Goal: Information Seeking & Learning: Learn about a topic

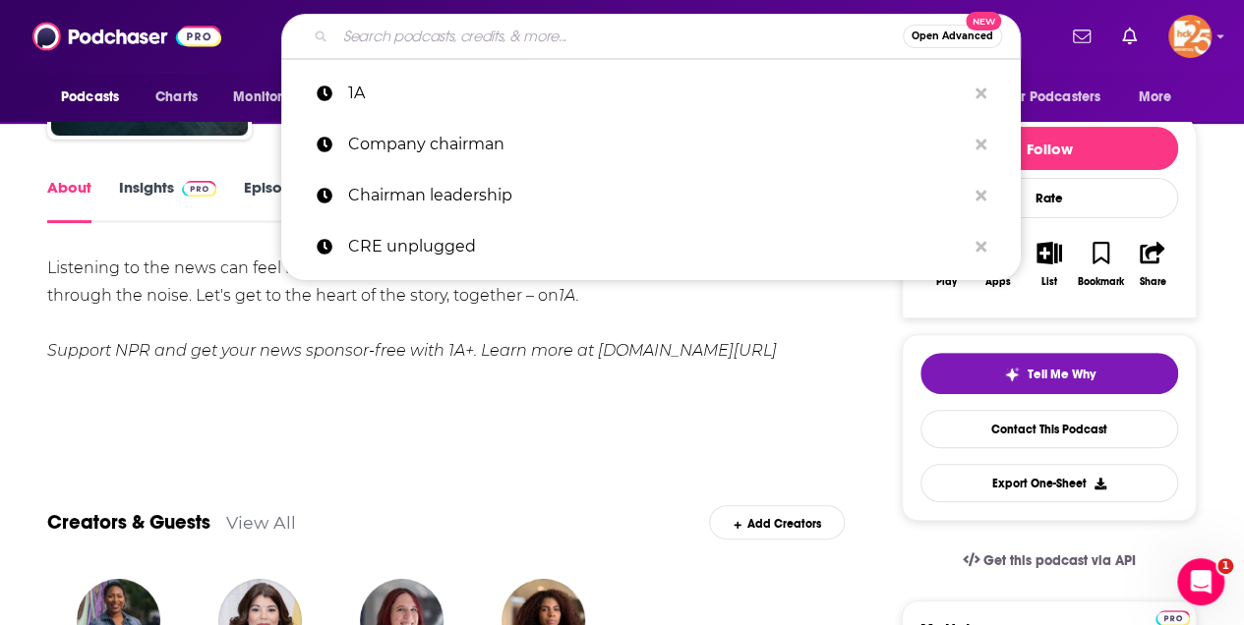
click at [371, 37] on input "Search podcasts, credits, & more..." at bounding box center [618, 36] width 567 height 31
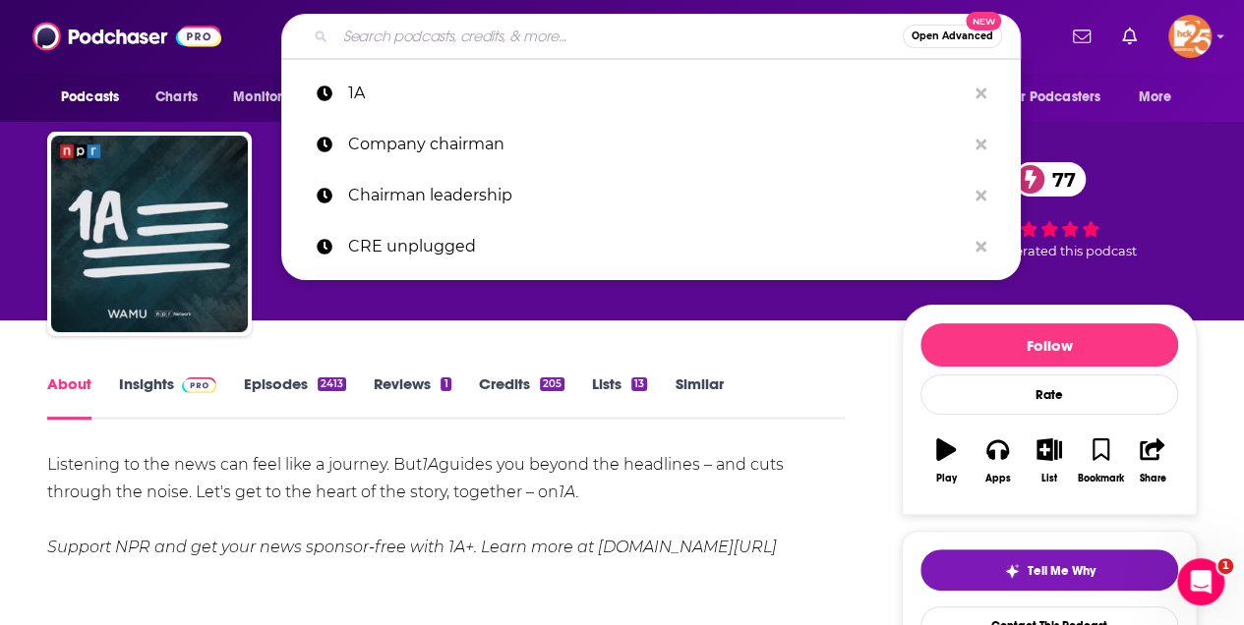
paste input "American Building Podcast"
type input "American Building Podcast"
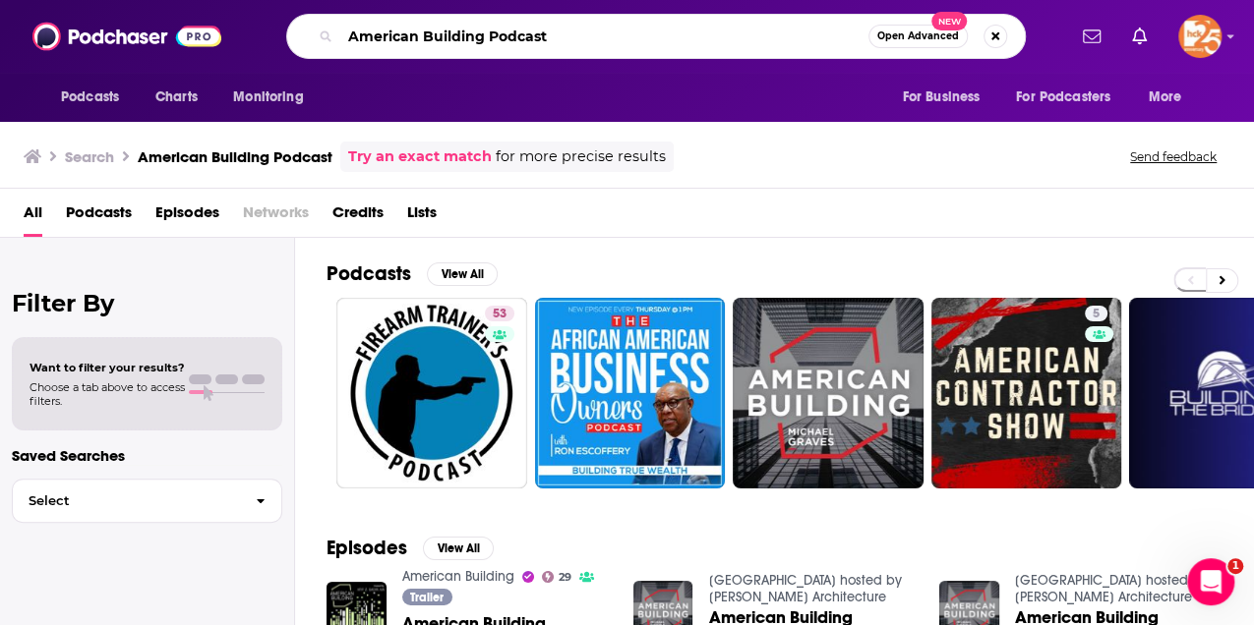
drag, startPoint x: 484, startPoint y: 36, endPoint x: 618, endPoint y: 23, distance: 134.4
click at [618, 23] on input "American Building Podcast" at bounding box center [604, 36] width 528 height 31
type input "American Building"
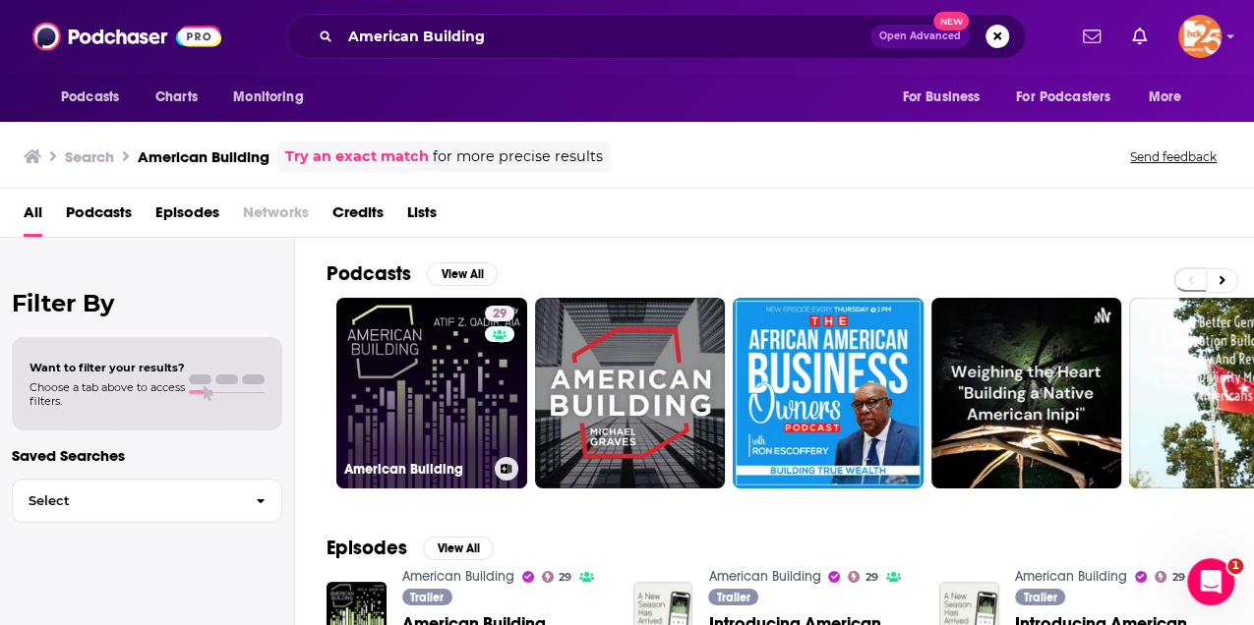
click at [393, 344] on link "29 American Building" at bounding box center [431, 393] width 191 height 191
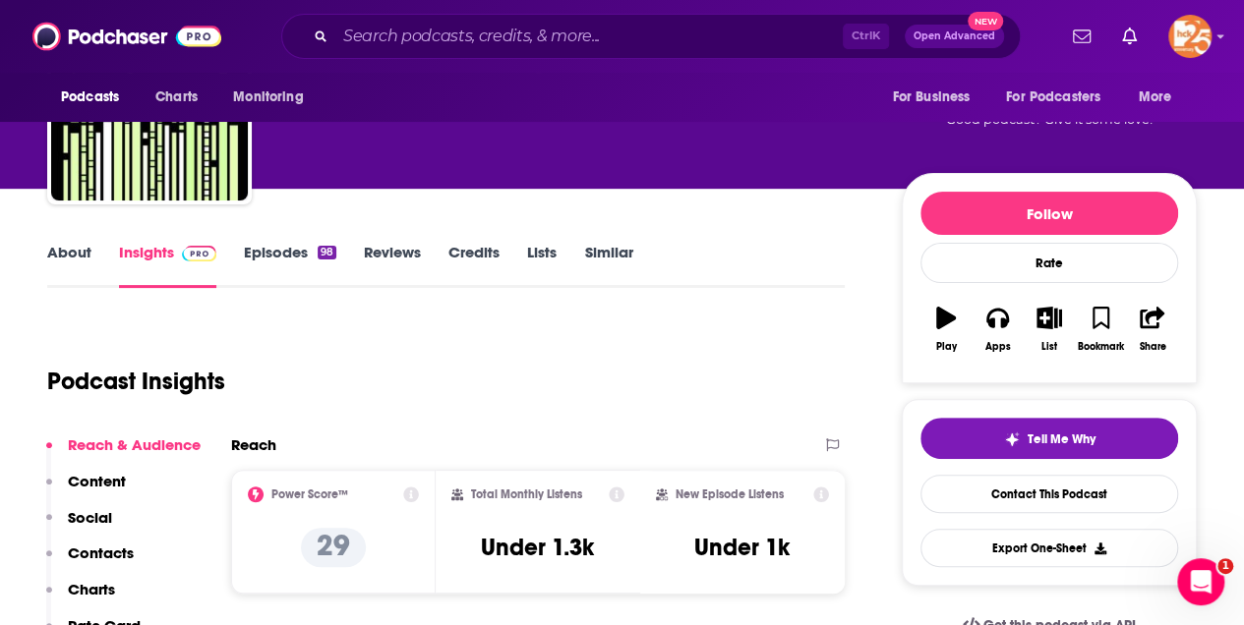
scroll to position [131, 0]
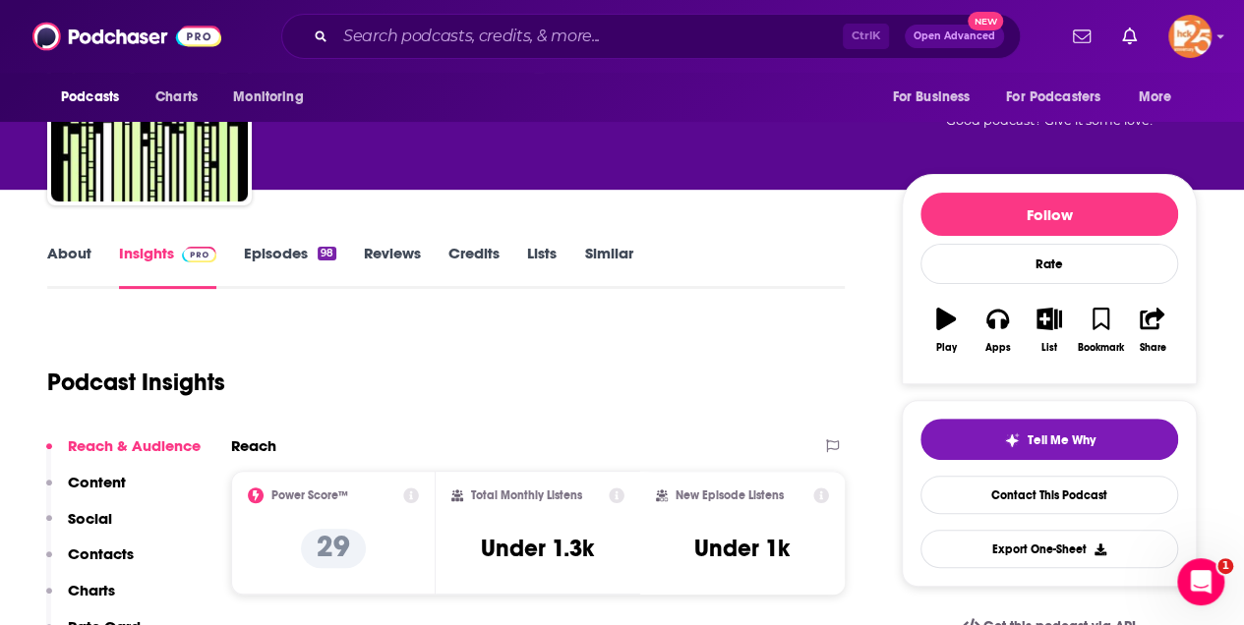
click at [76, 251] on link "About" at bounding box center [69, 266] width 44 height 45
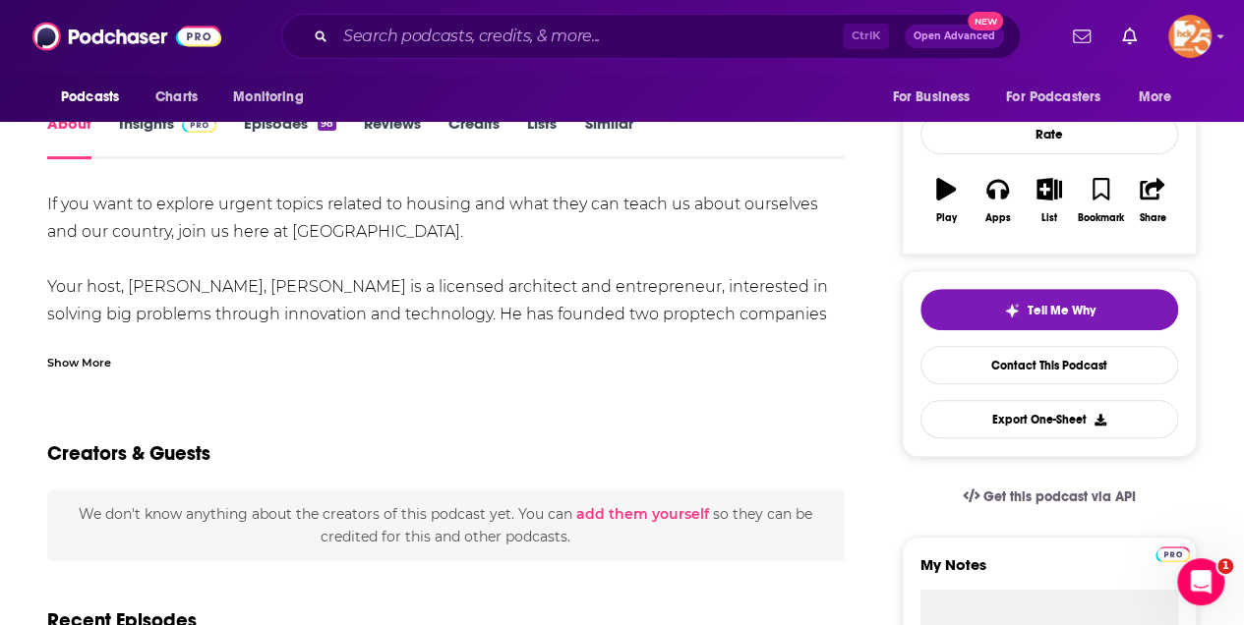
scroll to position [262, 0]
click at [59, 353] on div "Show More" at bounding box center [79, 360] width 64 height 19
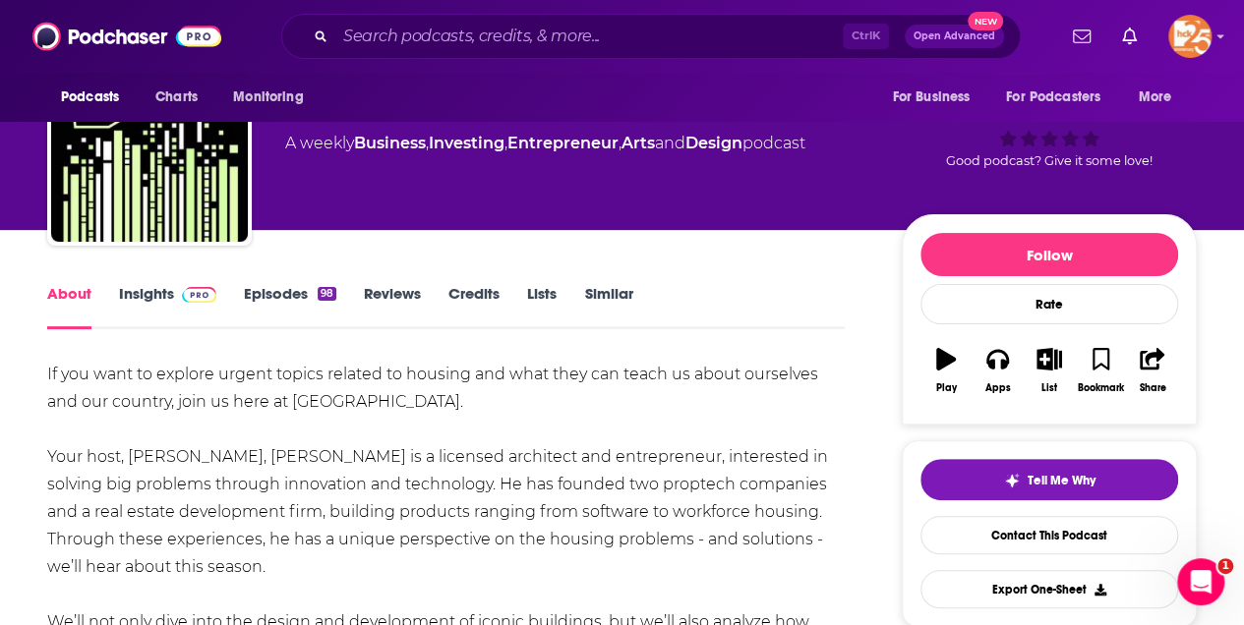
scroll to position [0, 0]
